Goal: Register for event/course

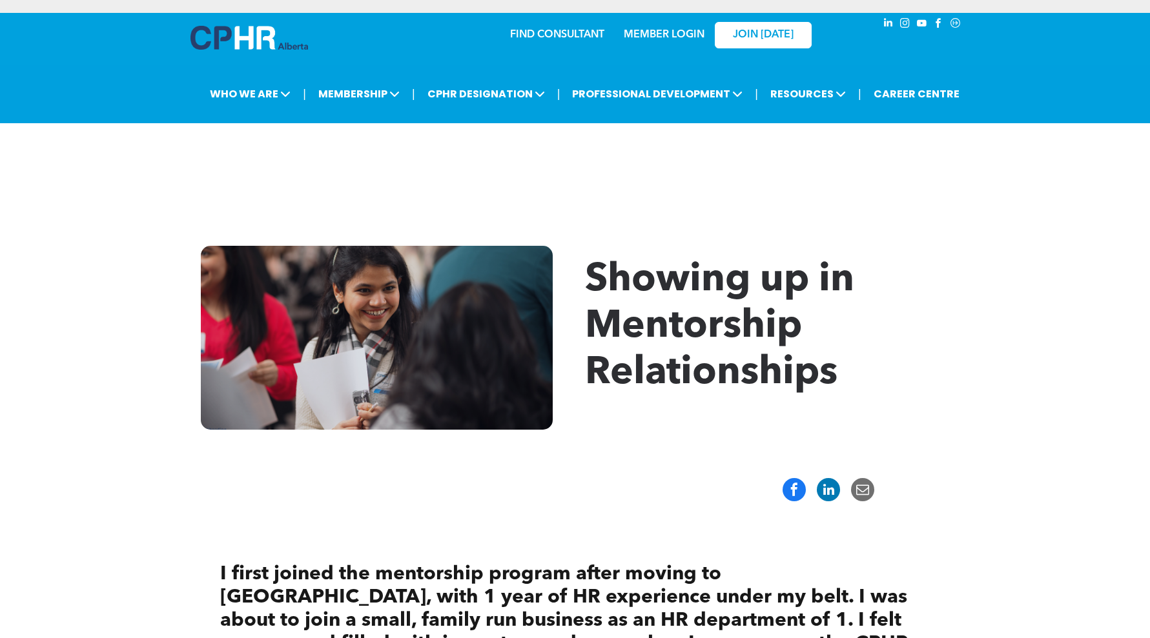
scroll to position [81, 0]
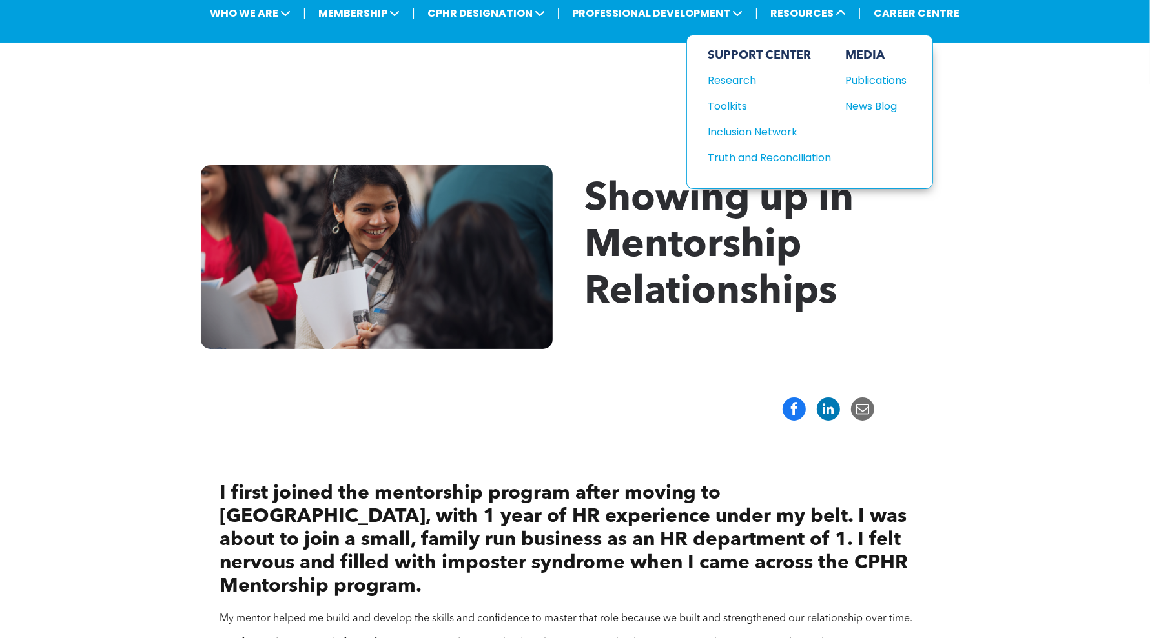
click at [895, 103] on div "News Blog" at bounding box center [873, 106] width 56 height 16
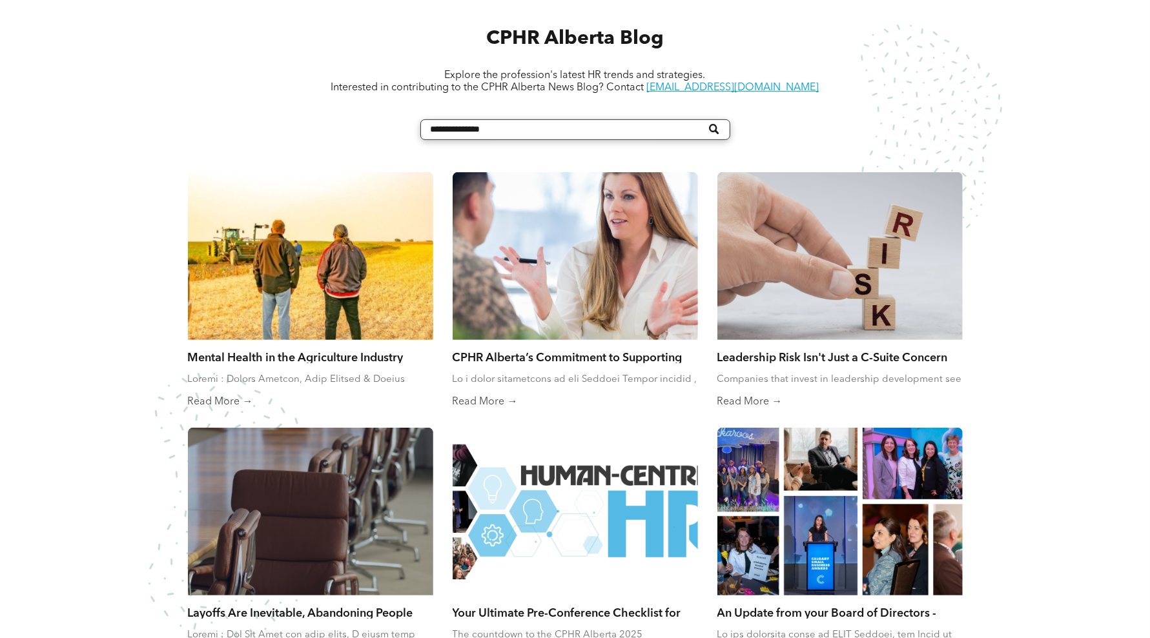
scroll to position [807, 0]
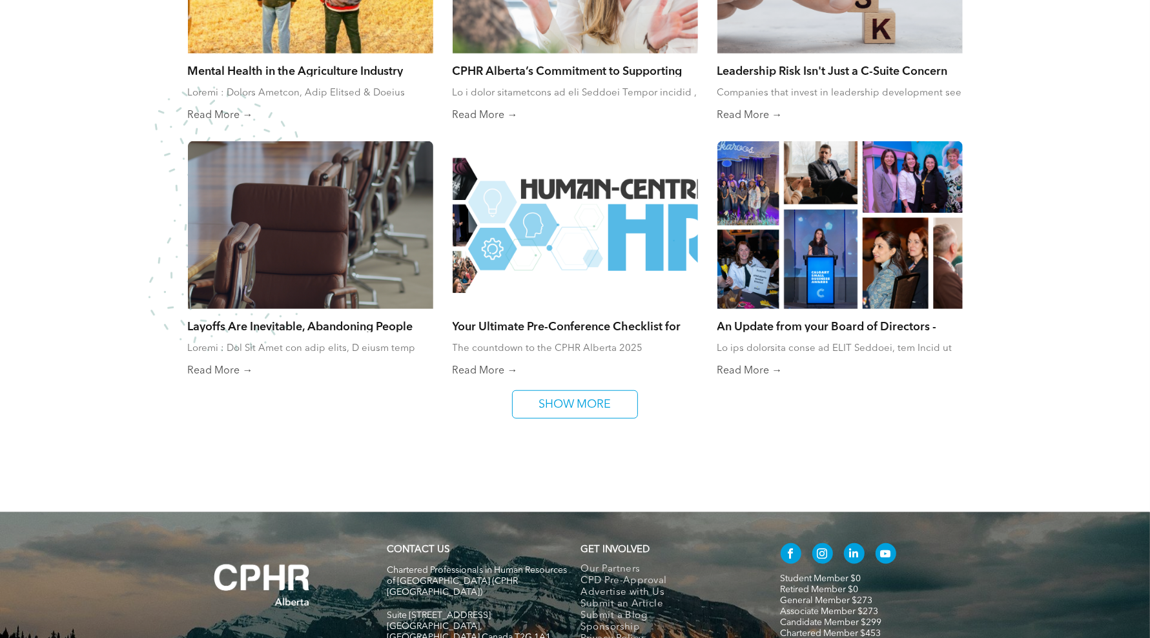
click at [618, 244] on div at bounding box center [575, 225] width 245 height 168
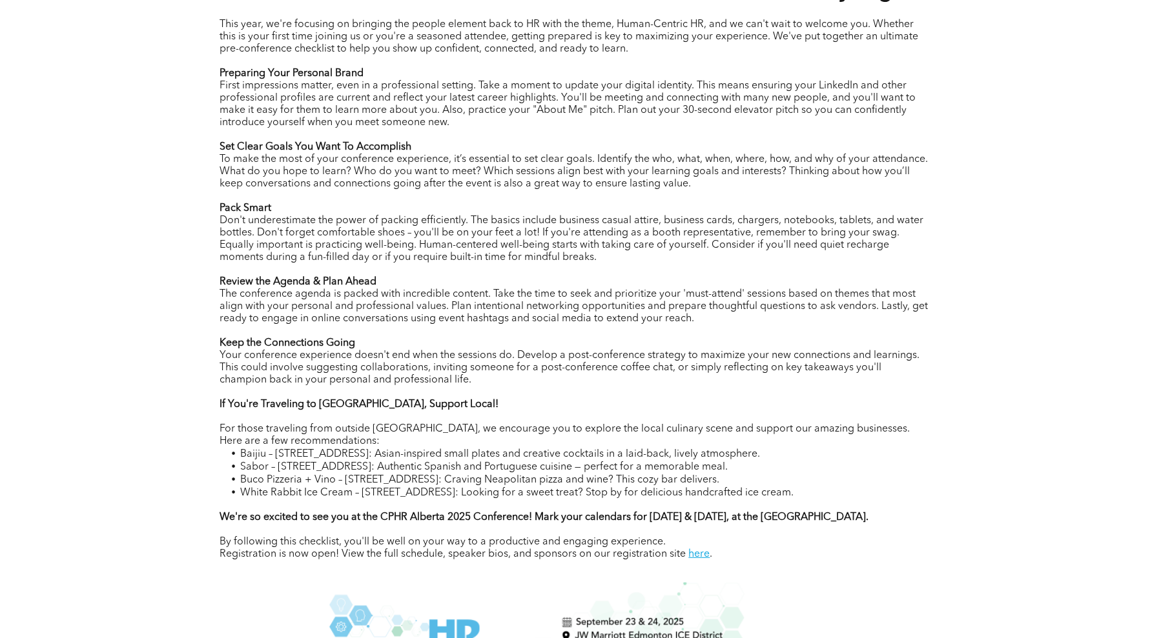
scroll to position [646, 0]
click at [862, 511] on strong "We're so excited to see you at the CPHR Alberta 2025 Conference! Mark your cale…" at bounding box center [544, 516] width 649 height 10
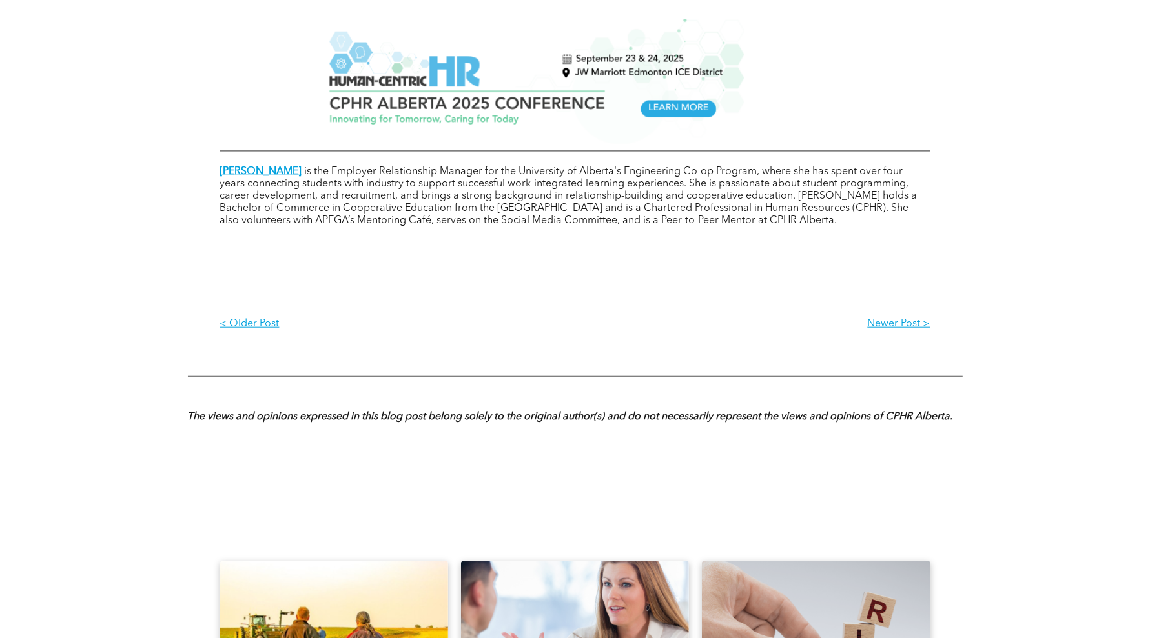
scroll to position [1210, 0]
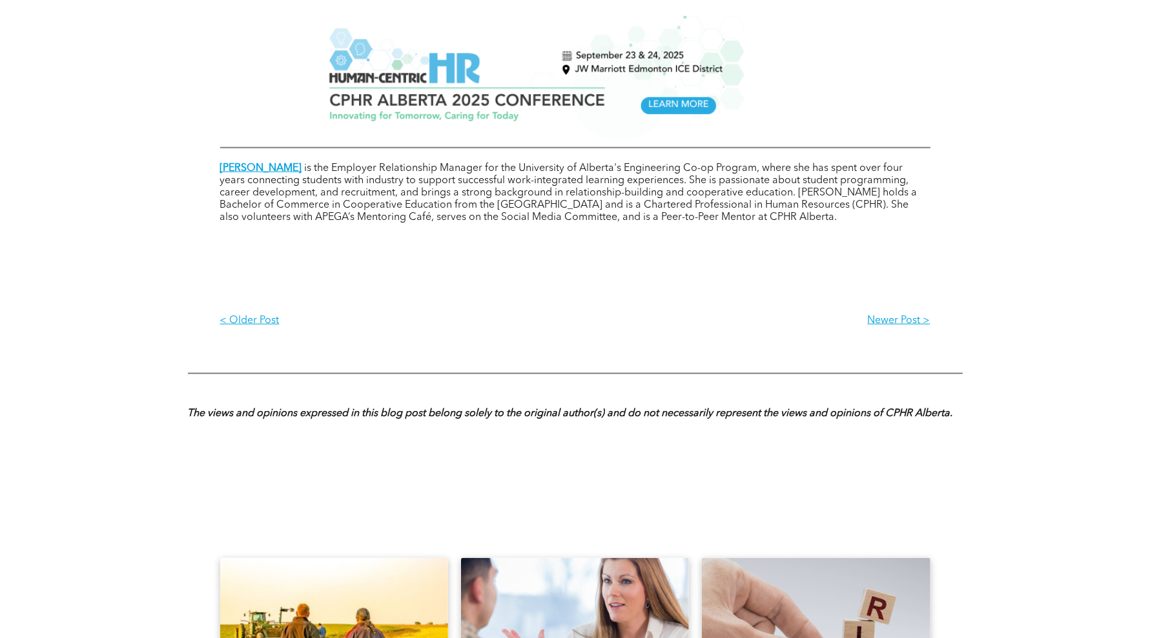
drag, startPoint x: 551, startPoint y: 272, endPoint x: 411, endPoint y: 266, distance: 139.6
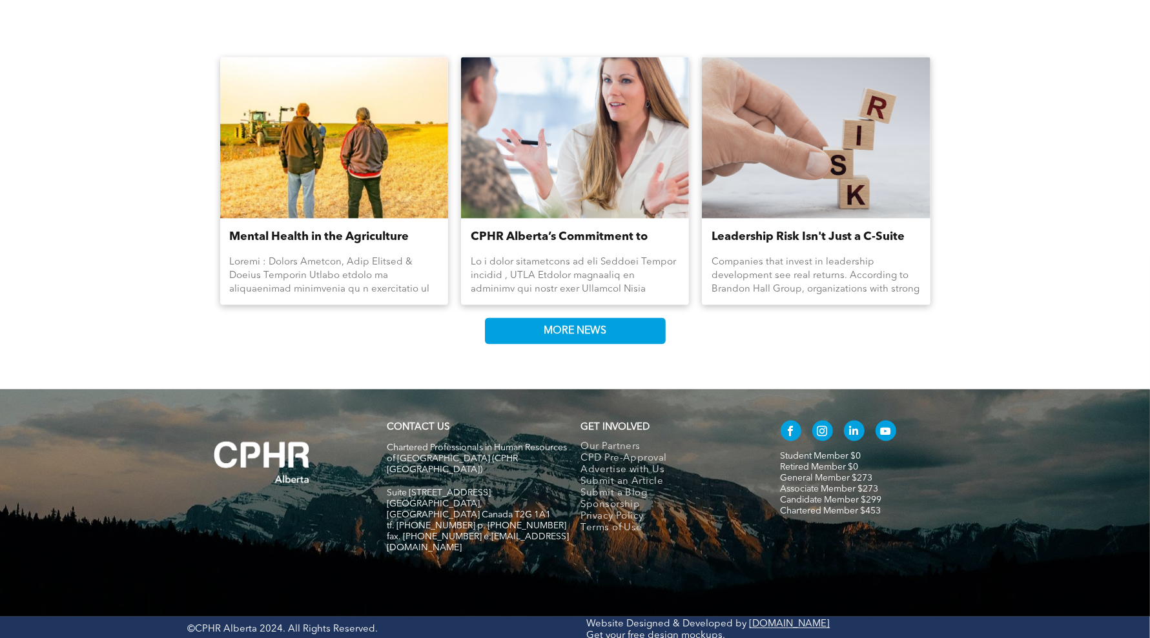
click at [142, 262] on div "Mental Health in the Agriculture Industry By Jessica Jaithoo • August 8, 2025 C…" at bounding box center [575, 211] width 1150 height 358
click at [988, 203] on div "Mental Health in the Agriculture Industry By Jessica Jaithoo • August 8, 2025 C…" at bounding box center [575, 211] width 1150 height 358
click at [1039, 294] on div "Mental Health in the Agriculture Industry By Jessica Jaithoo • August 8, 2025 C…" at bounding box center [575, 211] width 1150 height 358
click at [1093, 189] on div "Mental Health in the Agriculture Industry By Jessica Jaithoo • August 8, 2025 C…" at bounding box center [575, 211] width 1150 height 358
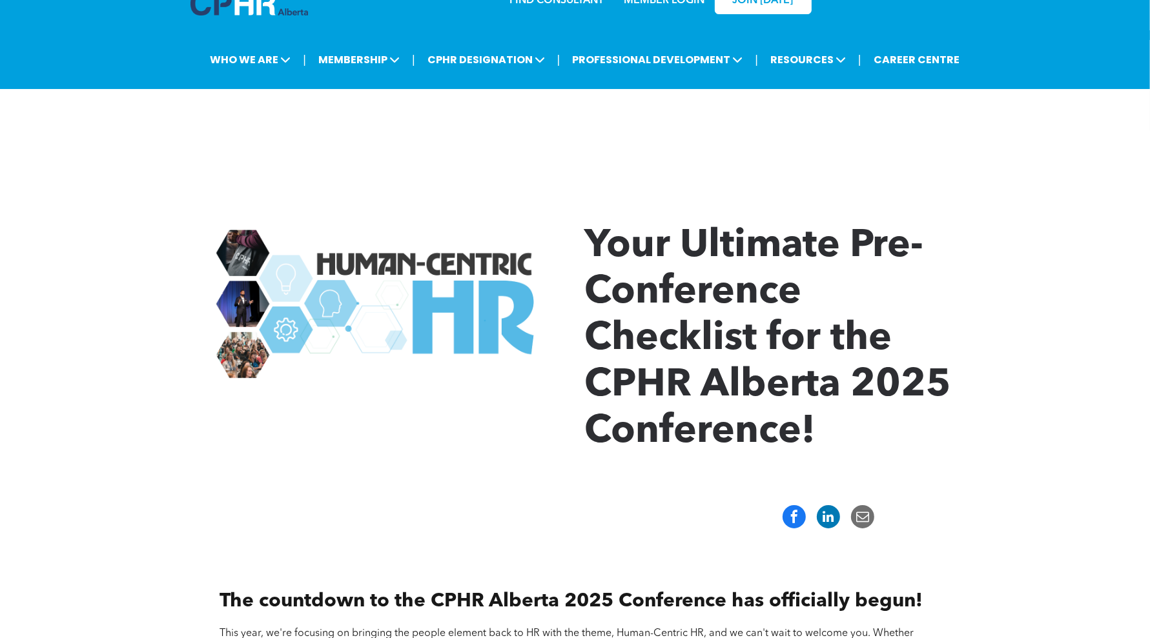
scroll to position [0, 0]
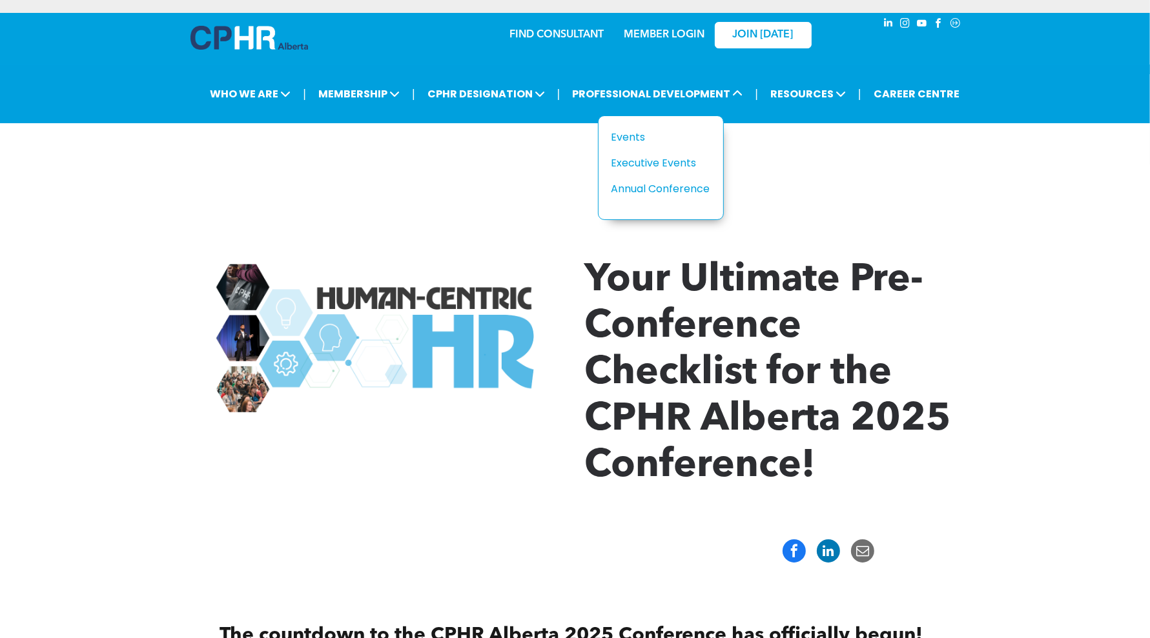
click at [684, 191] on div "Annual Conference" at bounding box center [655, 189] width 89 height 16
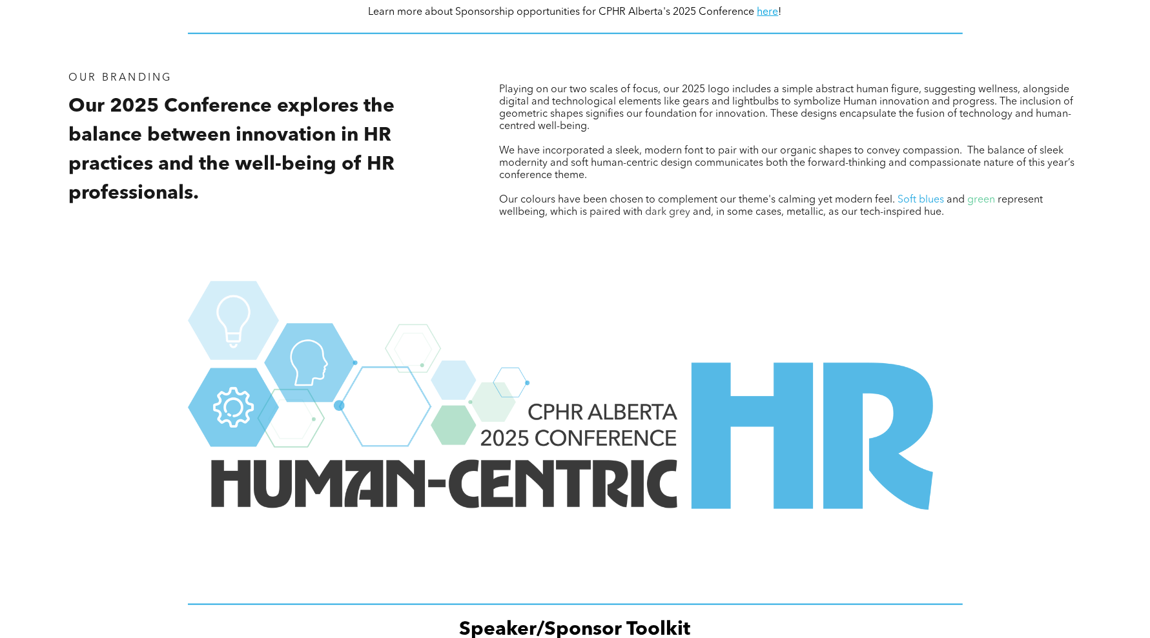
scroll to position [1533, 0]
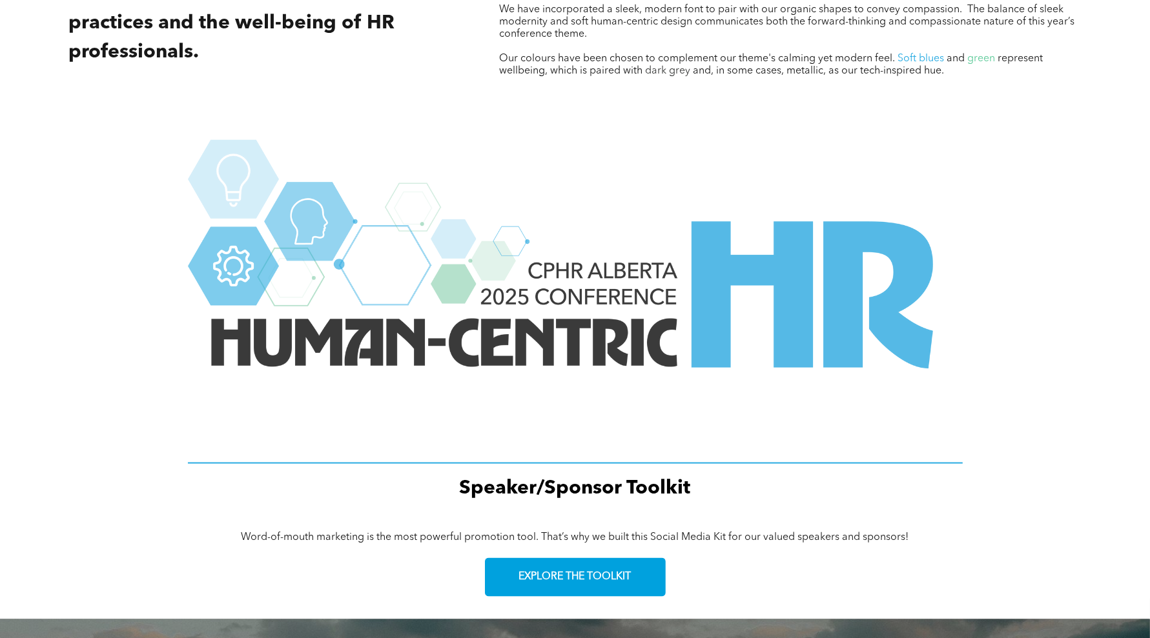
click at [578, 579] on link "EXPLORE THE TOOLKIT" at bounding box center [575, 577] width 181 height 39
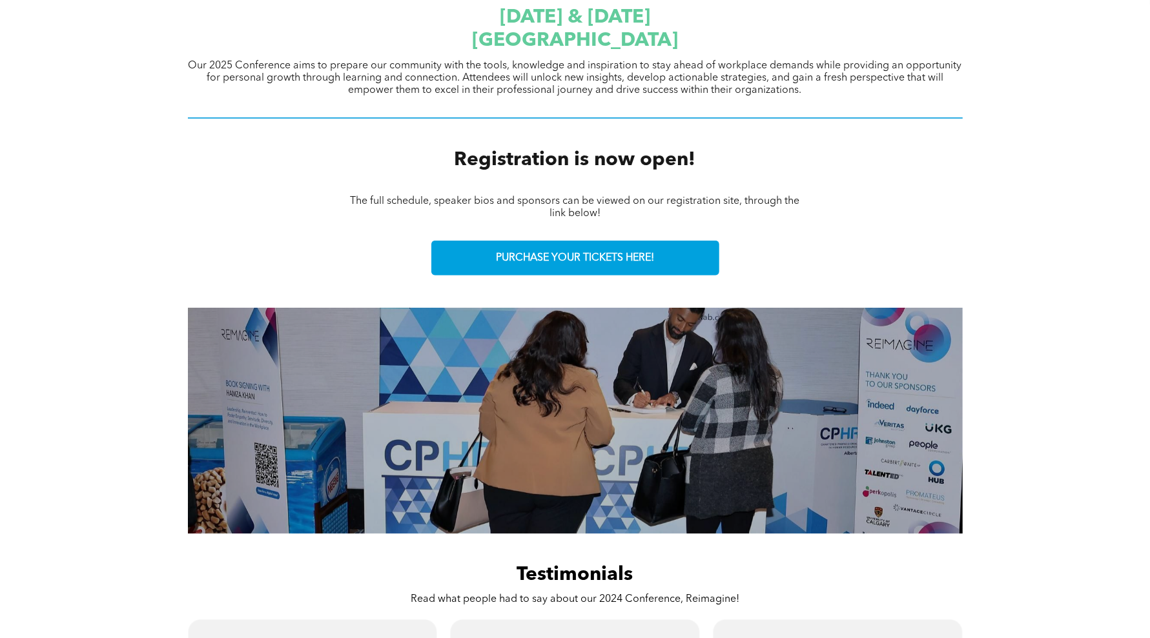
scroll to position [323, 0]
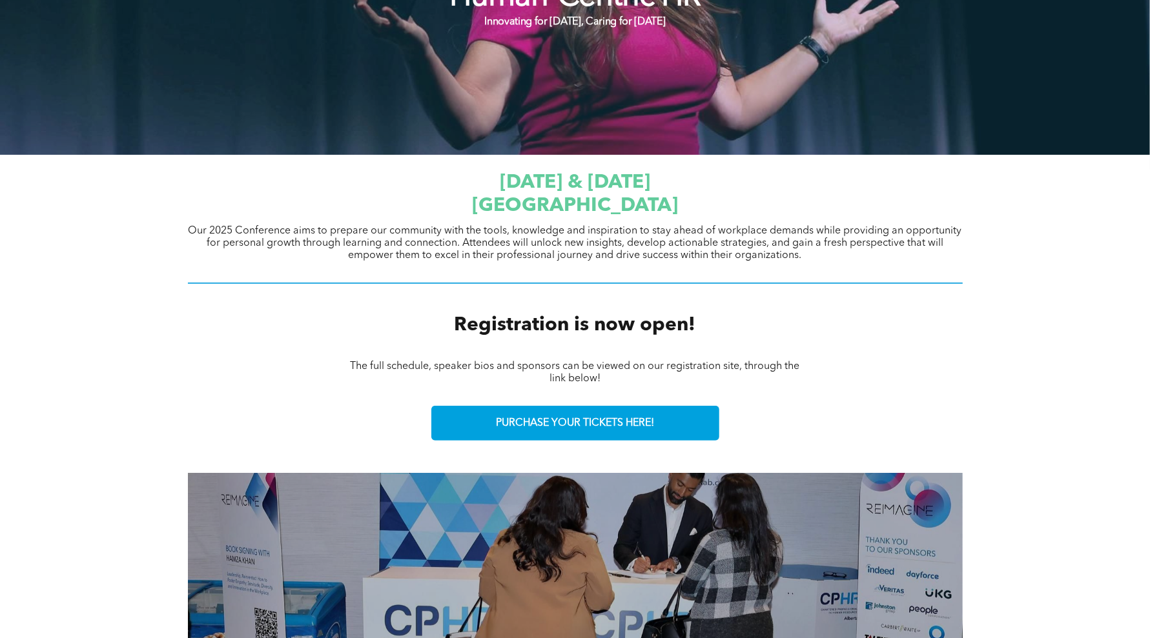
click at [613, 418] on span "PURCHASE YOUR TICKETS HERE!" at bounding box center [575, 424] width 158 height 12
